Goal: Navigation & Orientation: Find specific page/section

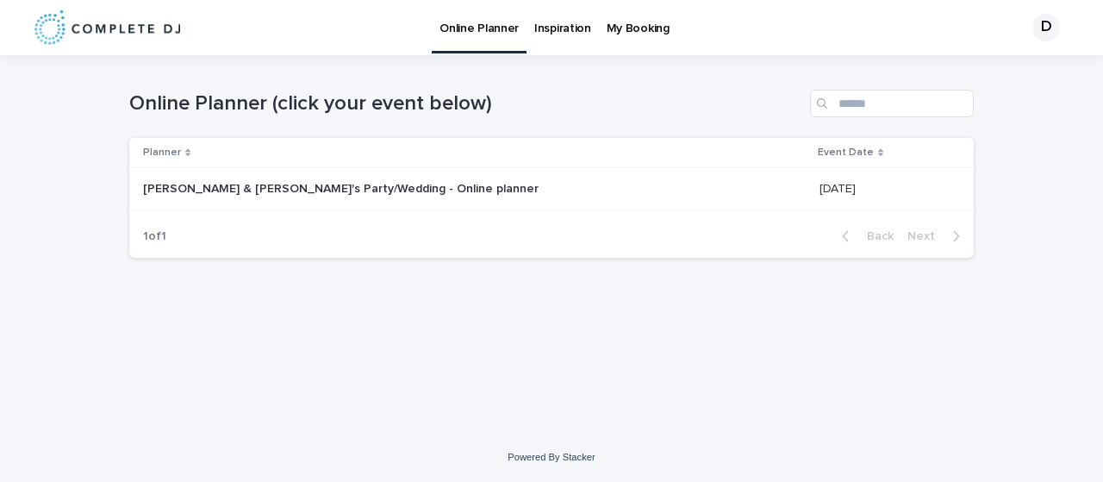
click at [477, 192] on p at bounding box center [358, 189] width 431 height 15
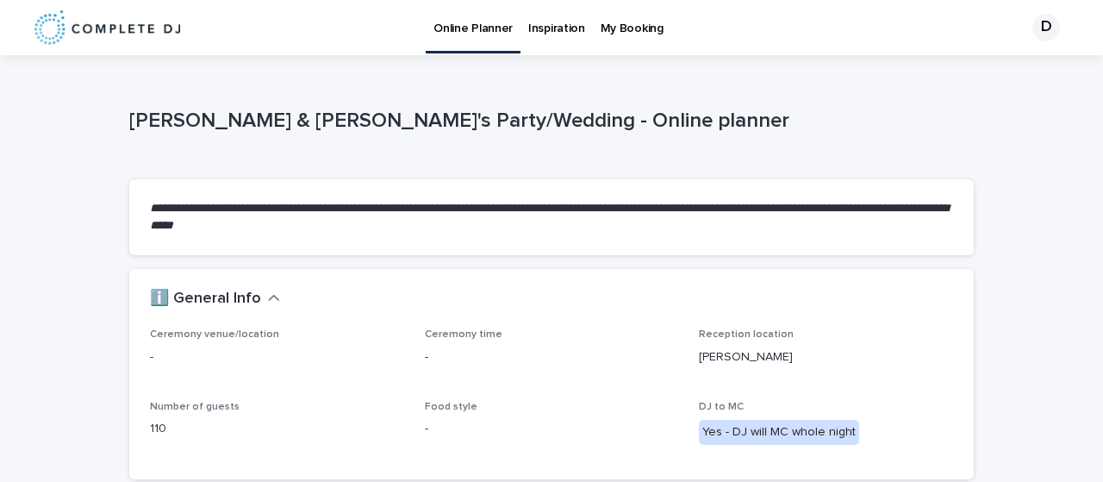
click at [612, 28] on p "My Booking" at bounding box center [631, 18] width 63 height 36
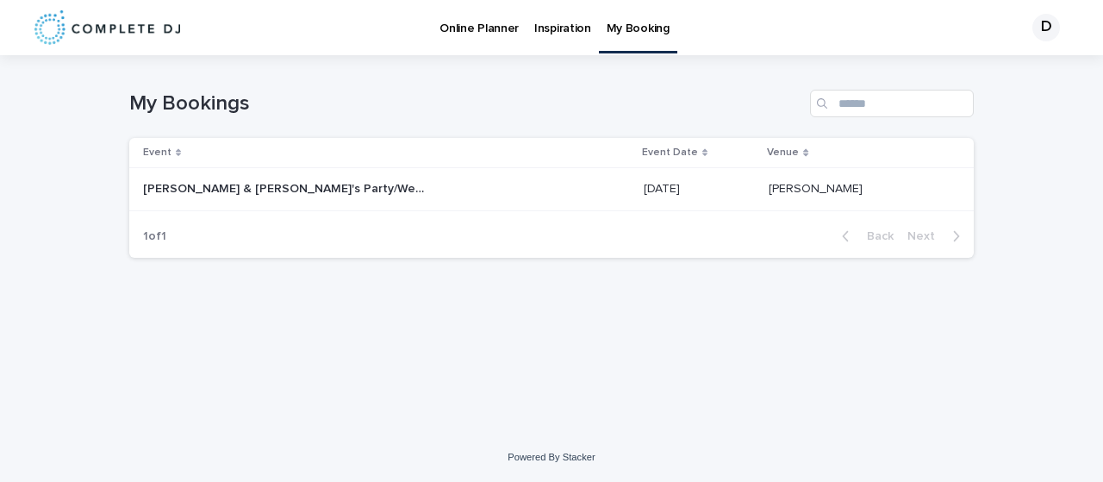
click at [563, 27] on p "Inspiration" at bounding box center [562, 18] width 57 height 36
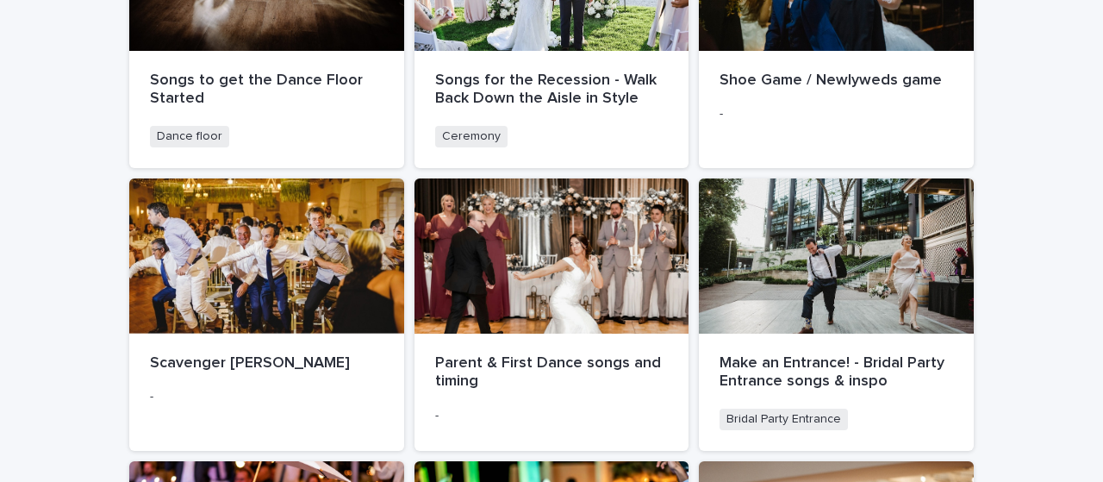
scroll to position [947, 0]
